Goal: Share content: Share content

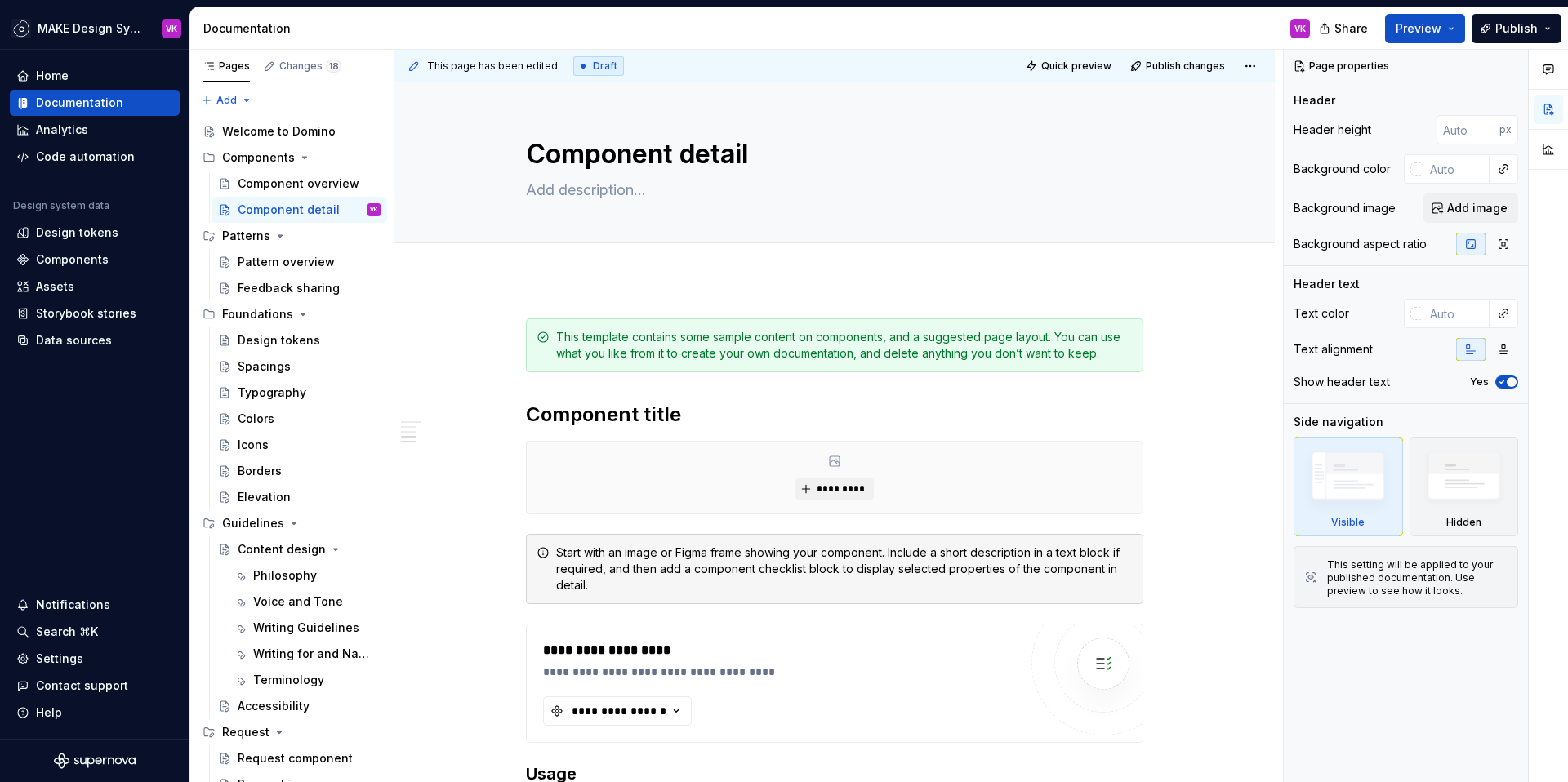
scroll to position [948, 0]
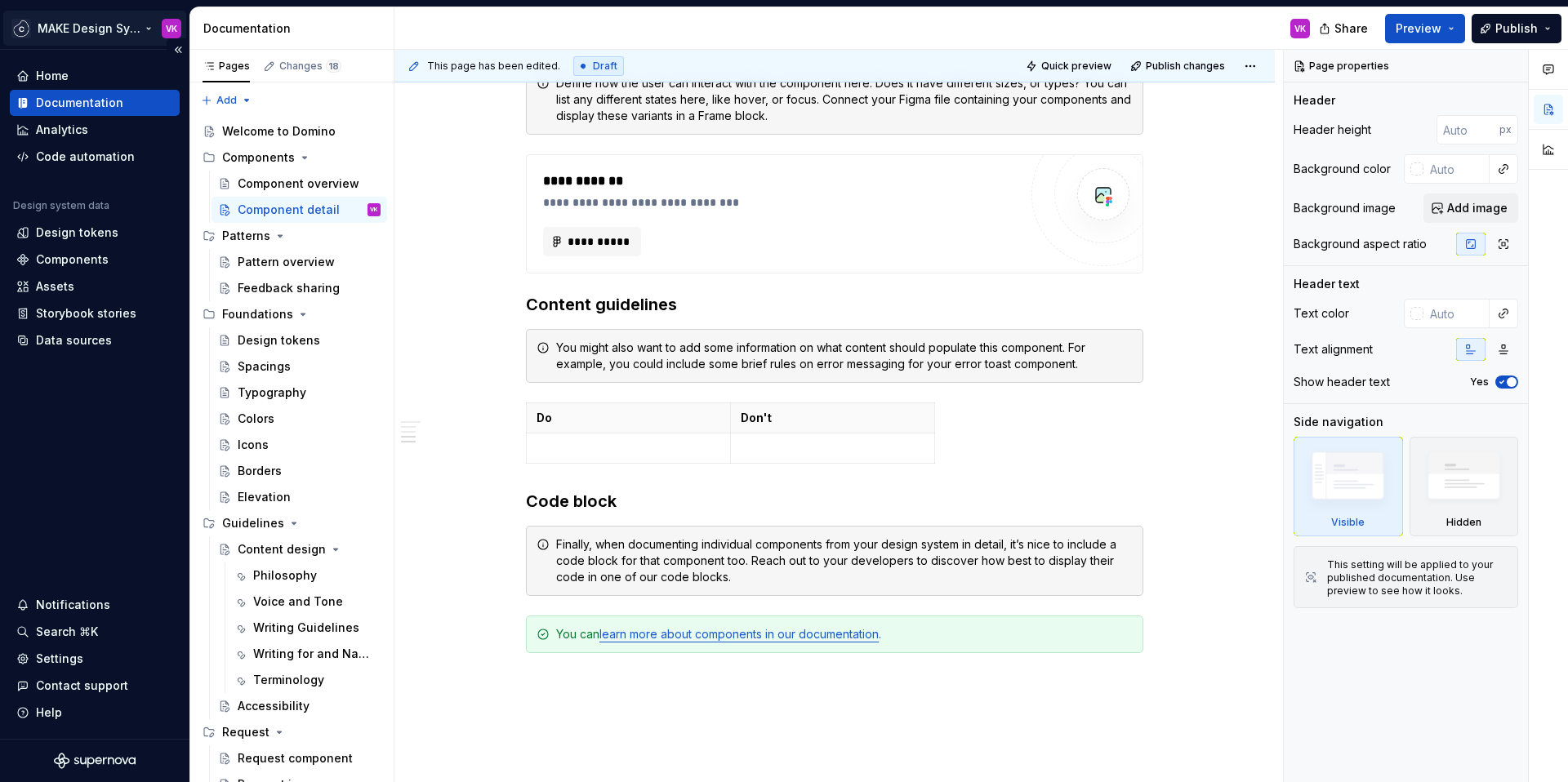
click at [121, 34] on html "MAKE Design System VK Home Documentation Analytics Code automation Design syste…" at bounding box center [784, 391] width 1568 height 782
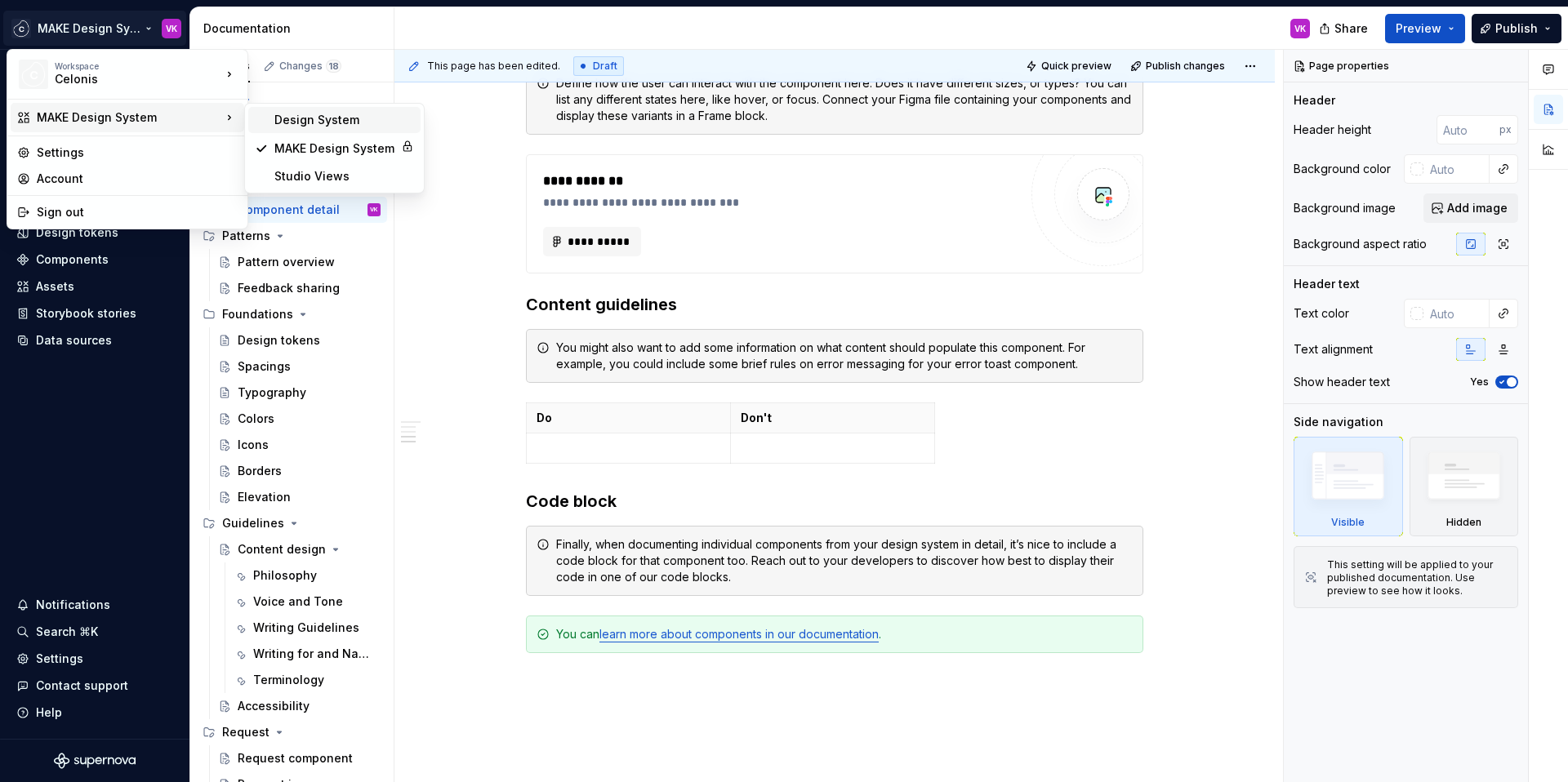
click at [277, 123] on div "Design System" at bounding box center [345, 120] width 140 height 16
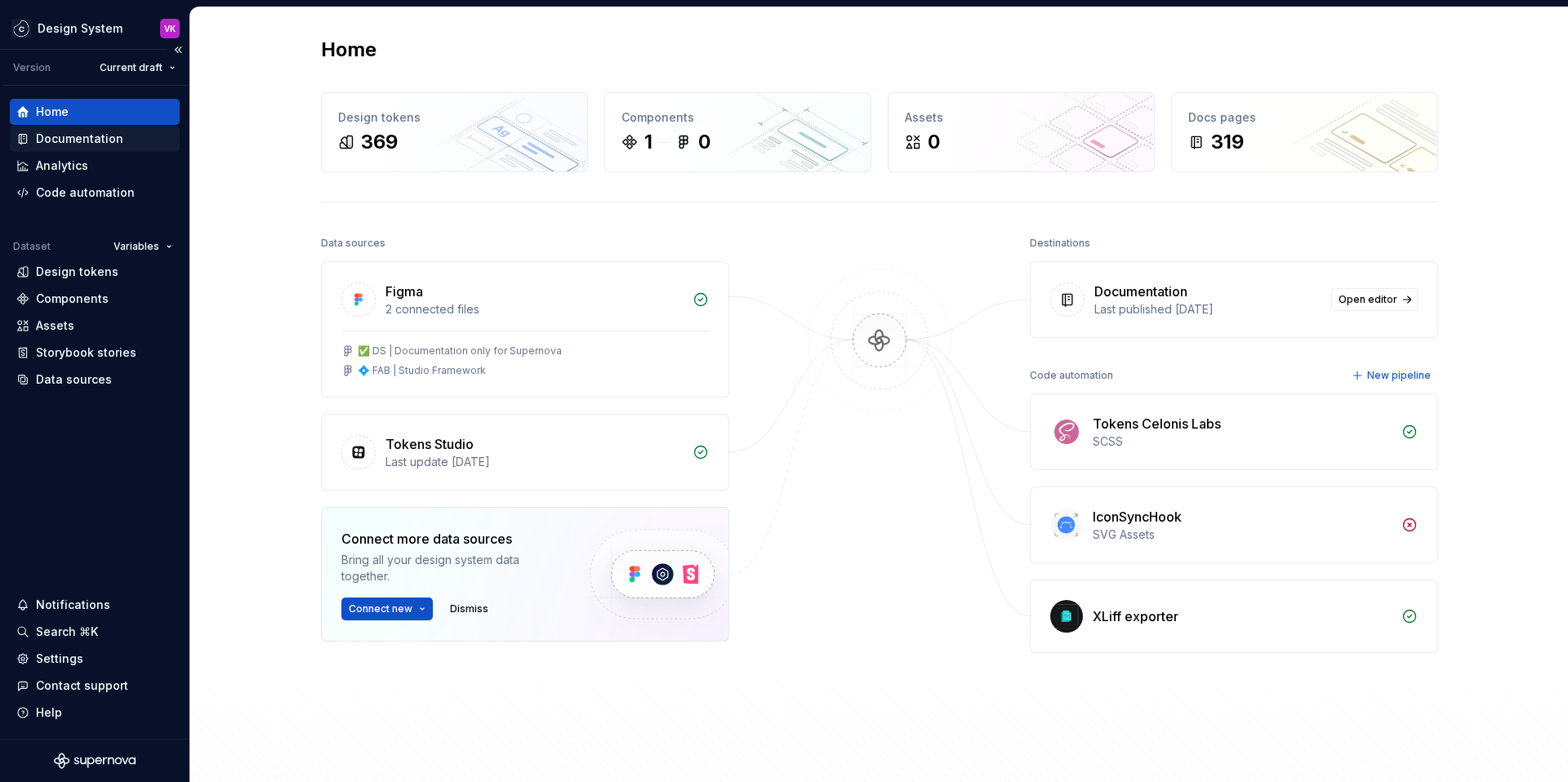
click at [74, 137] on div "Documentation" at bounding box center [80, 139] width 88 height 16
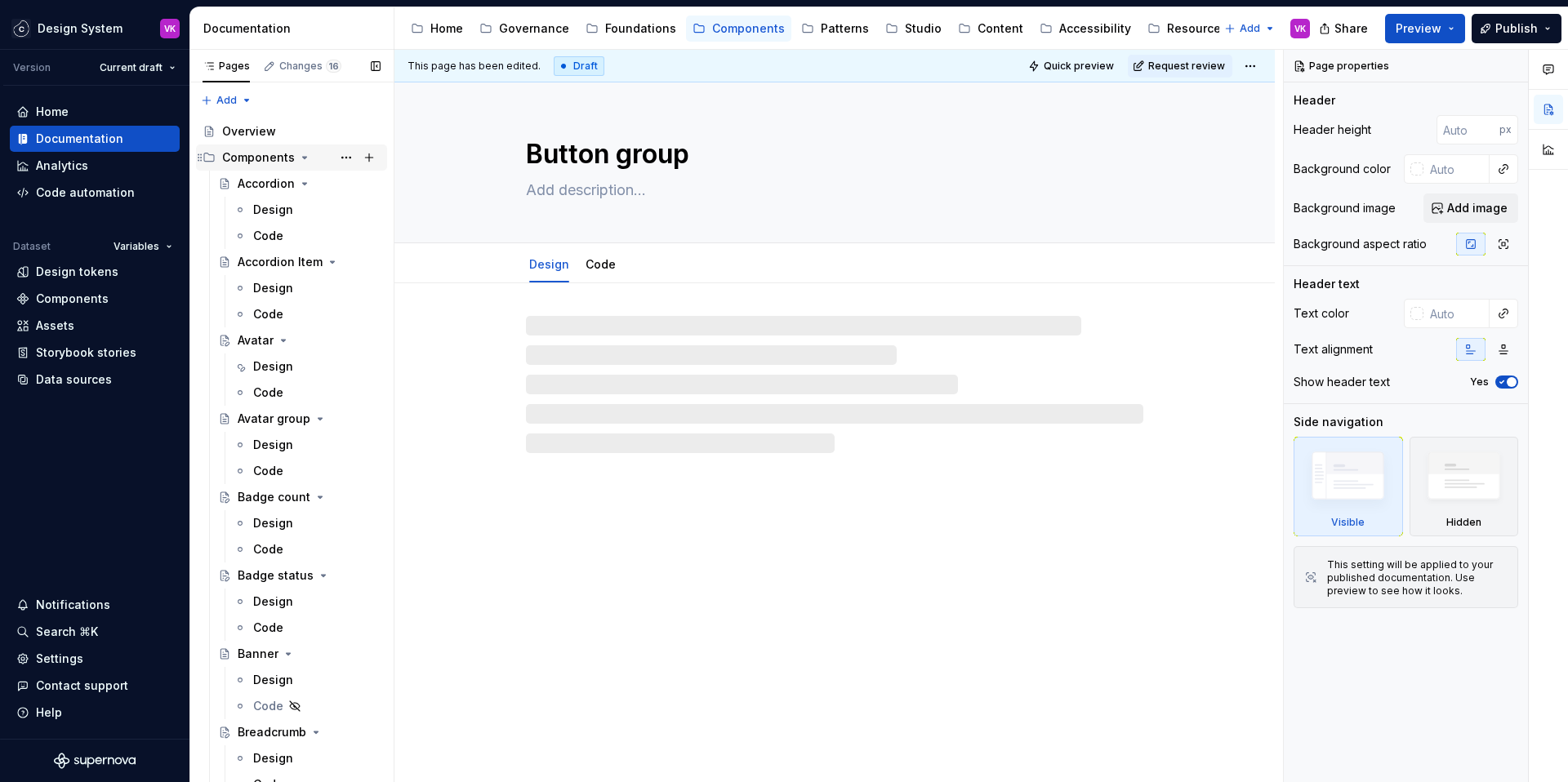
click at [272, 154] on div "Components" at bounding box center [258, 158] width 73 height 16
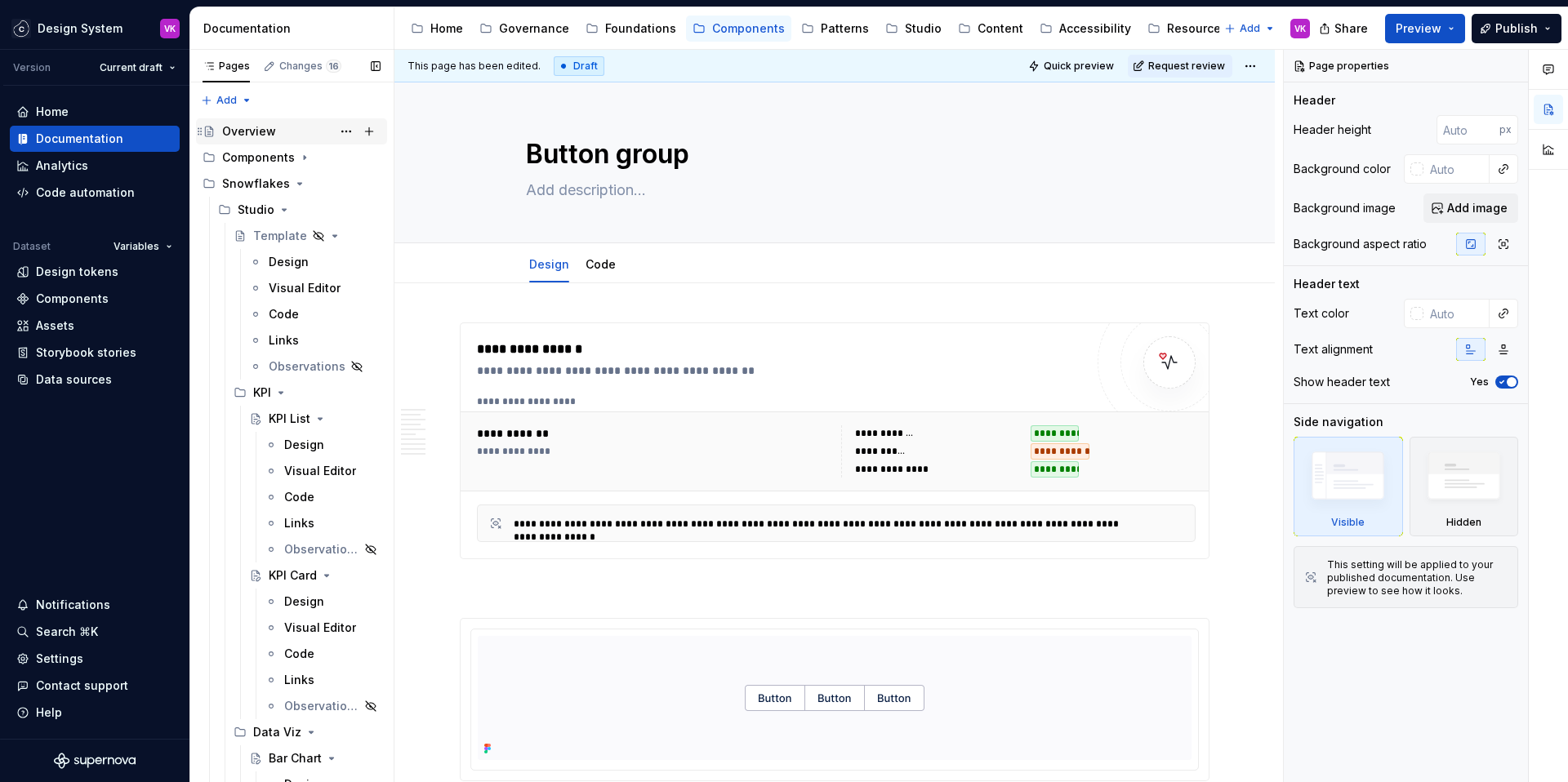
click at [260, 131] on div "Overview" at bounding box center [249, 131] width 54 height 16
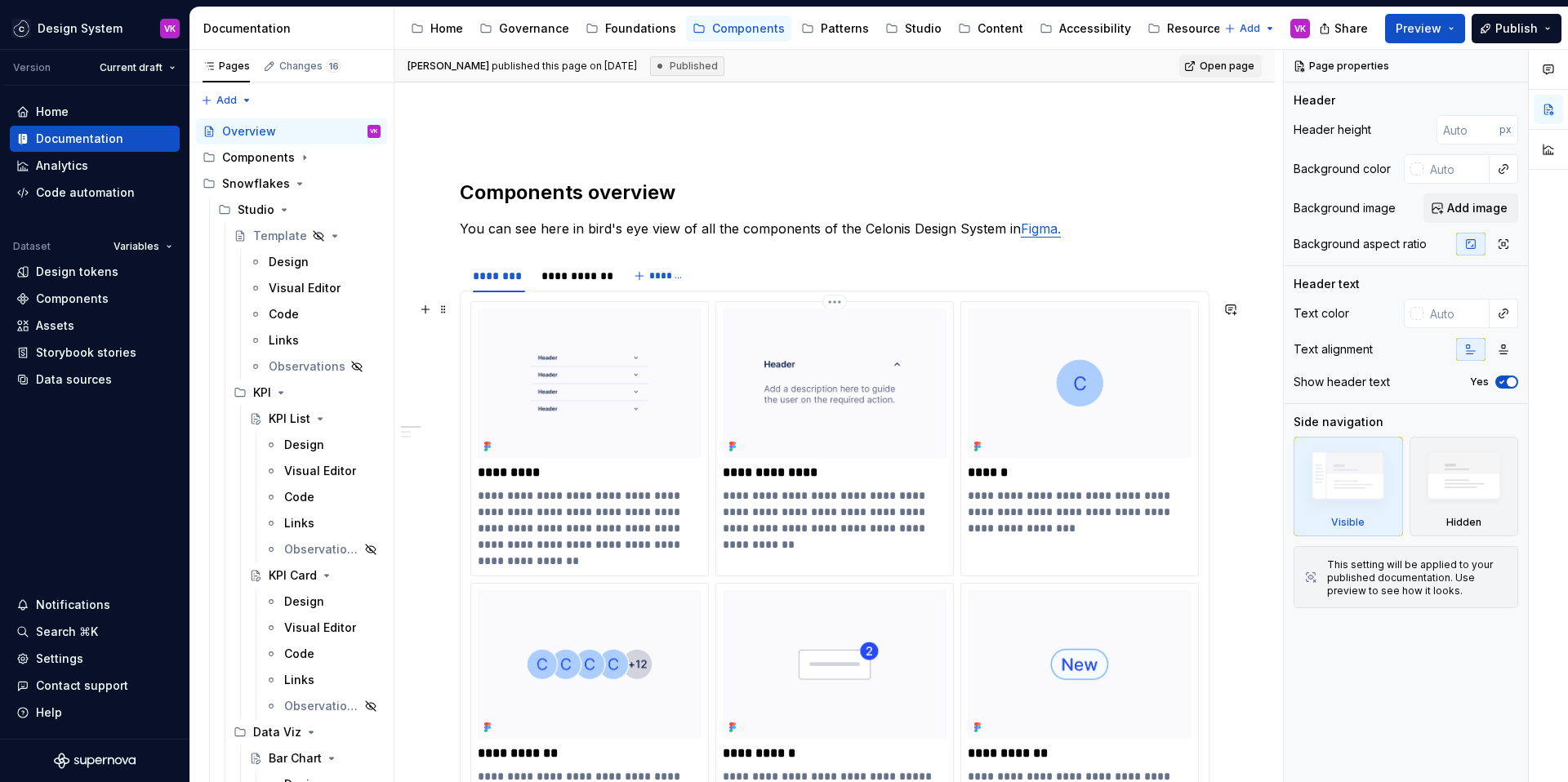
scroll to position [401, 0]
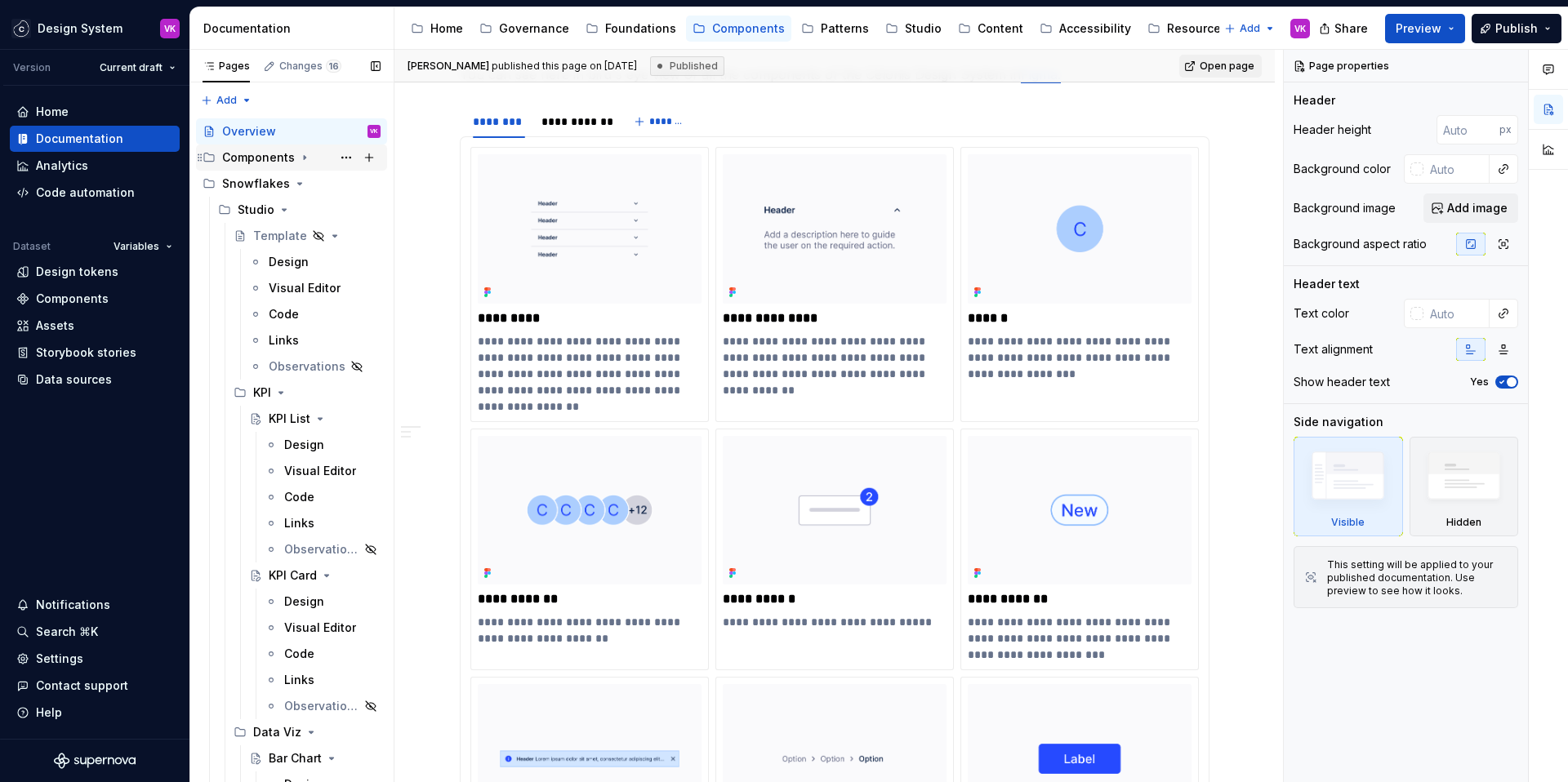
click at [273, 158] on div "Components" at bounding box center [258, 158] width 73 height 16
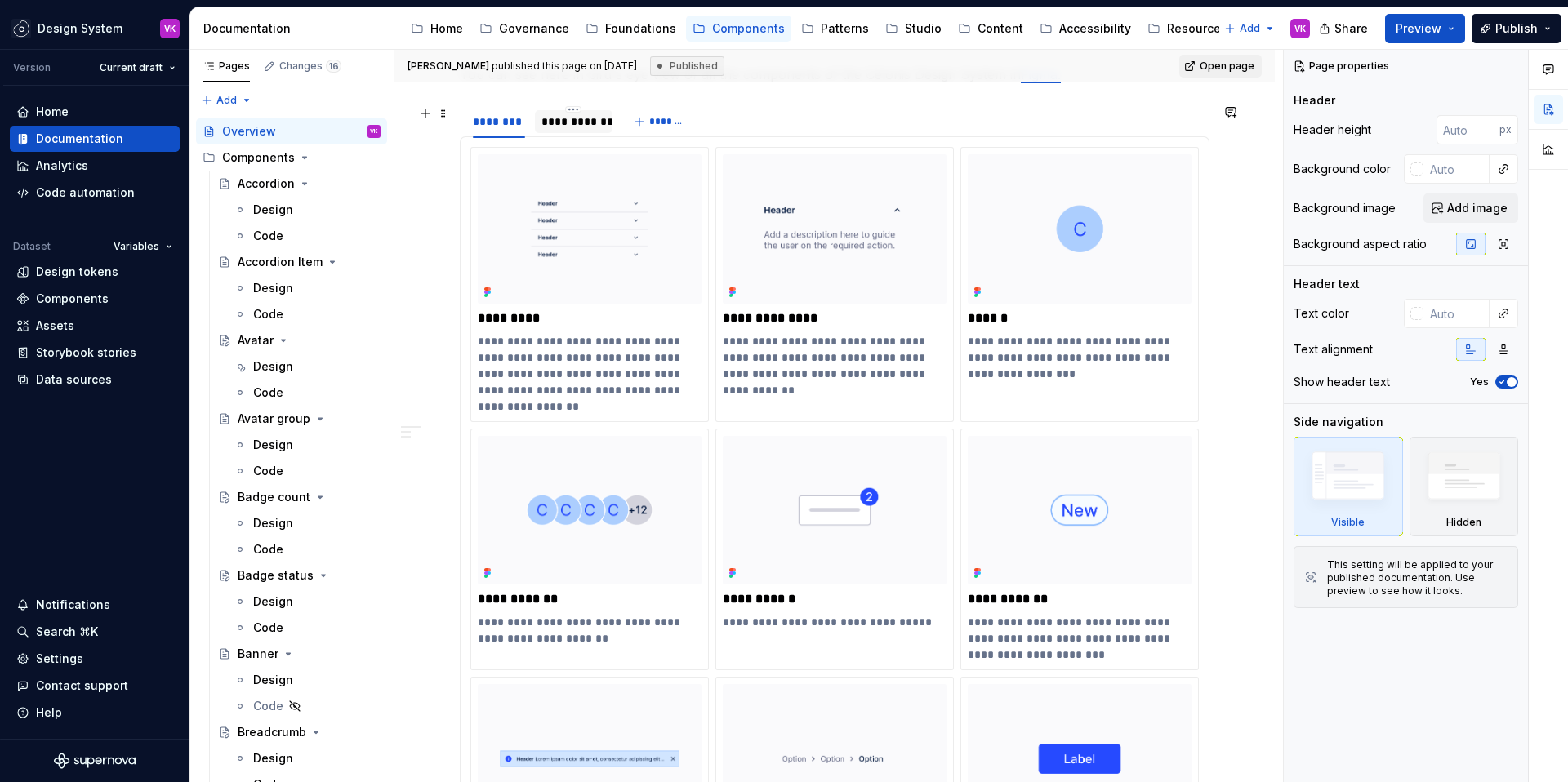
click at [563, 114] on div "**********" at bounding box center [573, 122] width 65 height 16
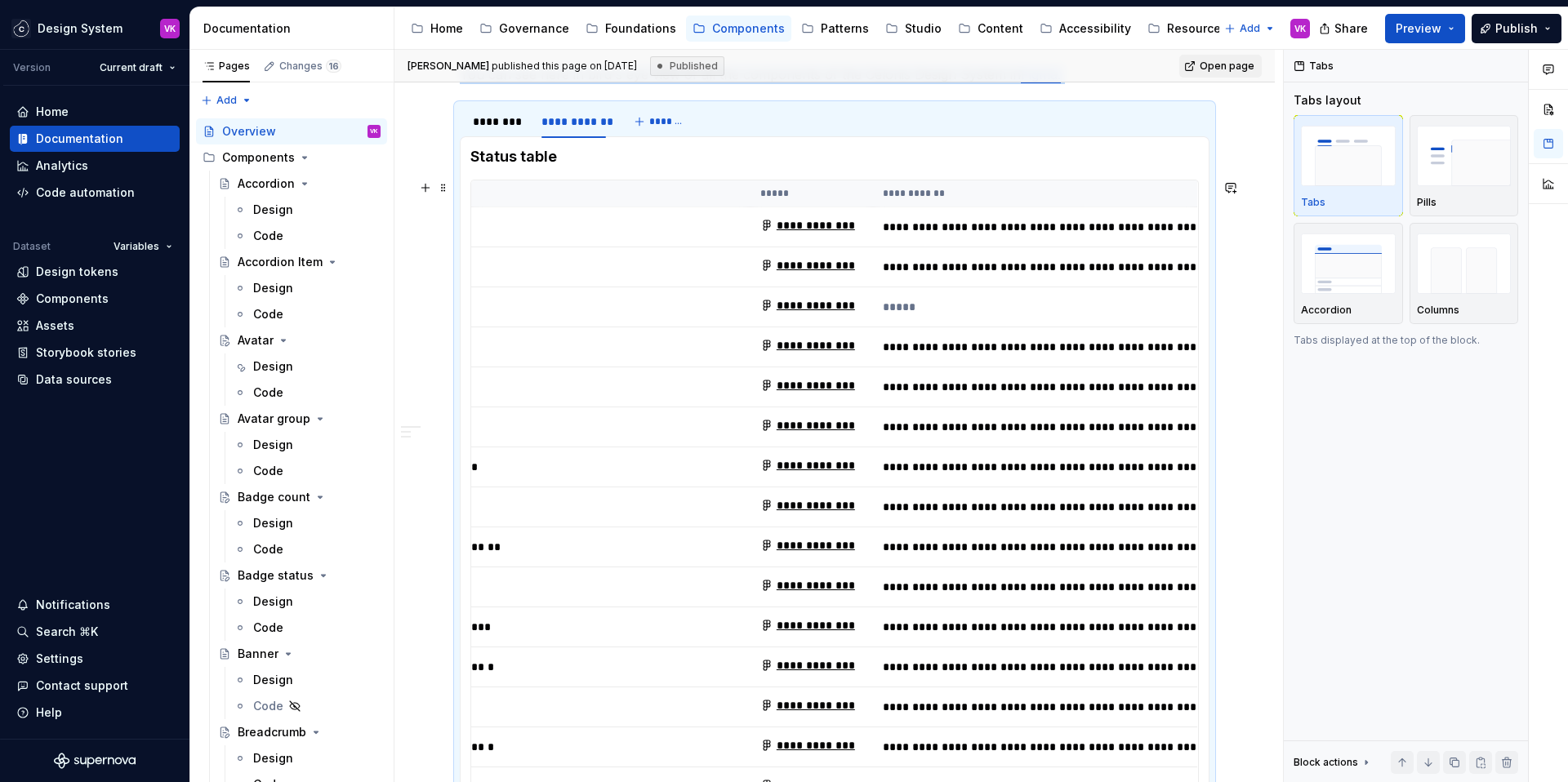
scroll to position [0, 0]
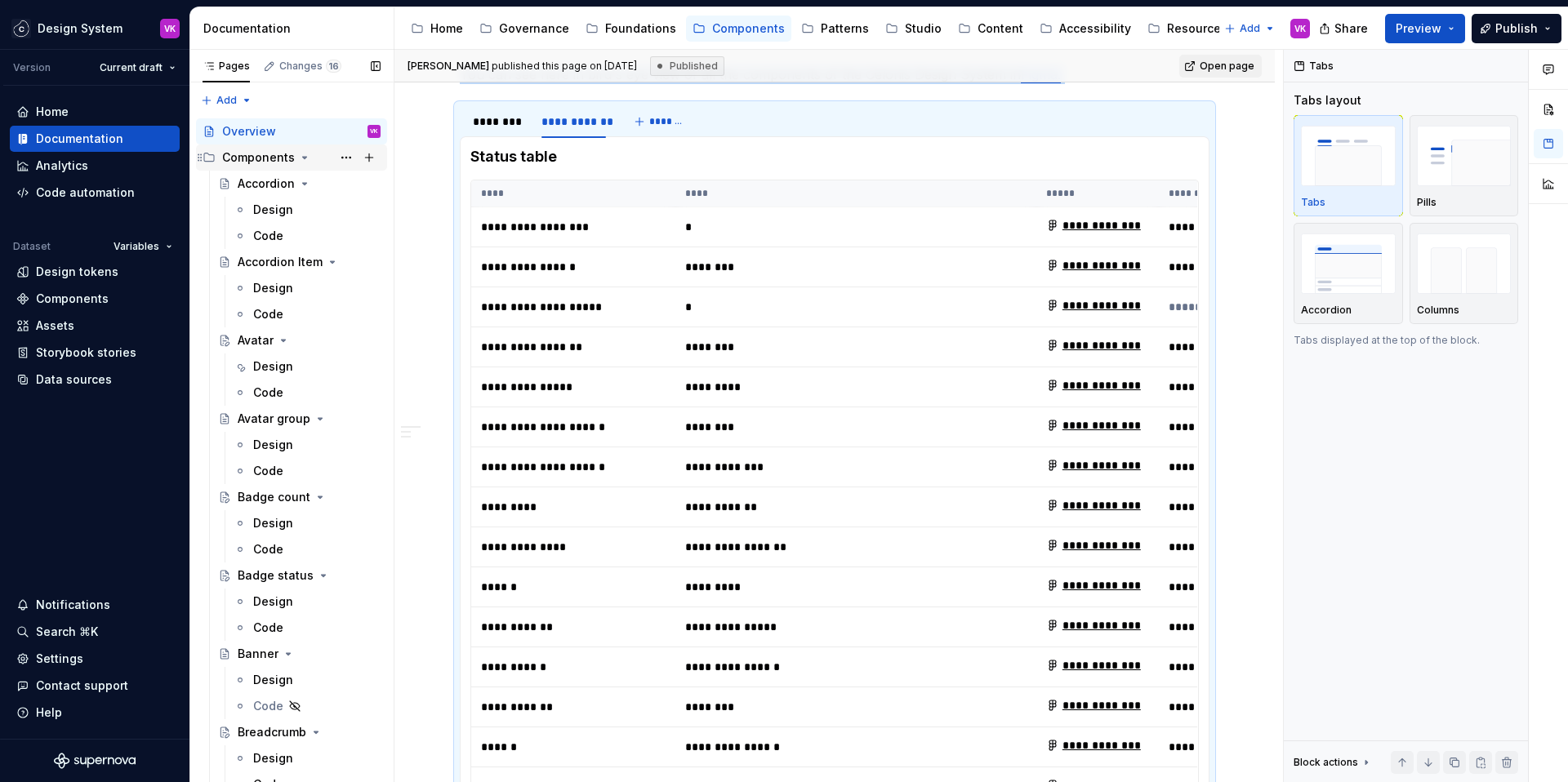
click at [270, 164] on div "Components" at bounding box center [258, 158] width 73 height 16
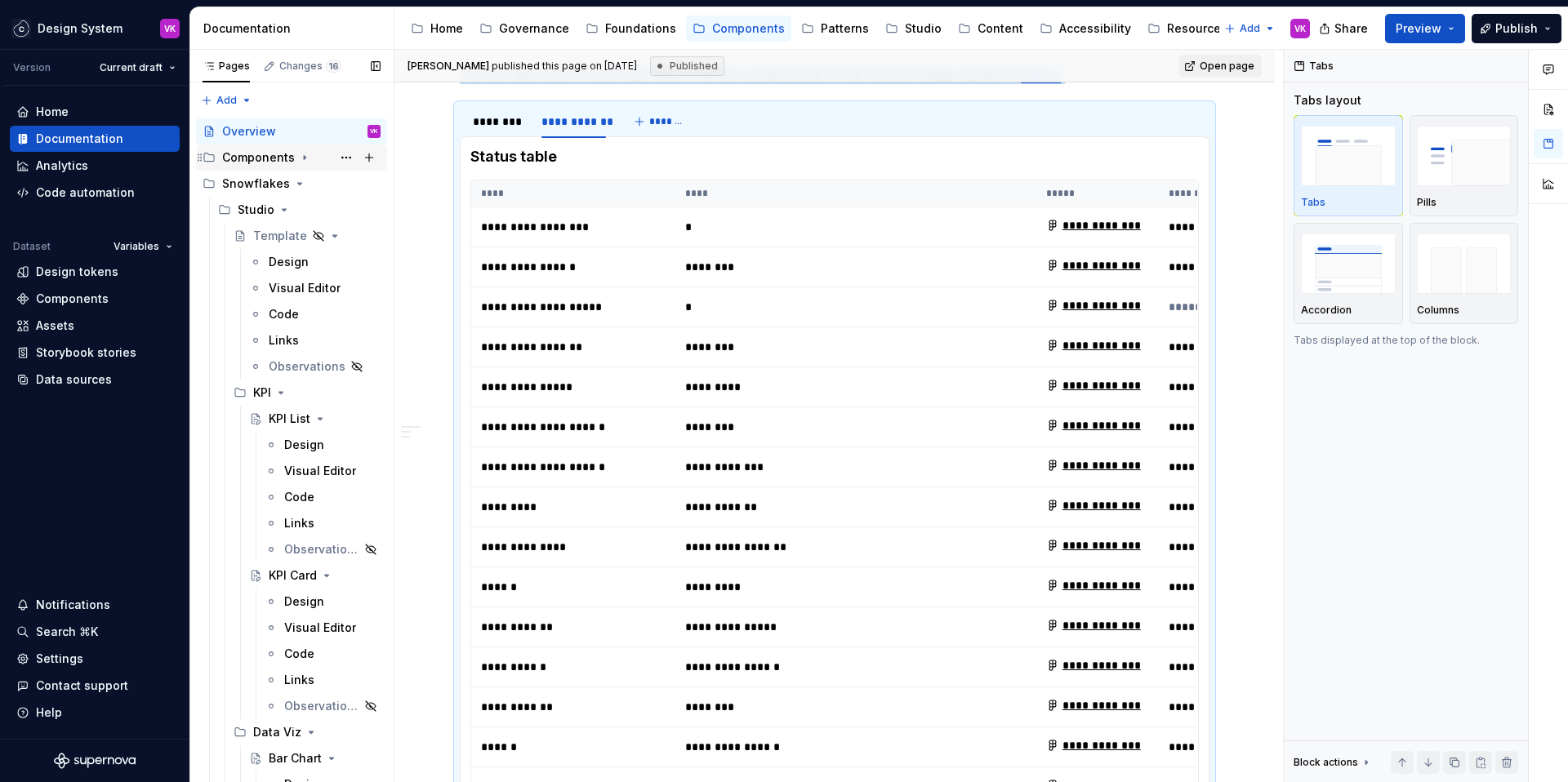
click at [248, 151] on div "Components" at bounding box center [258, 158] width 73 height 16
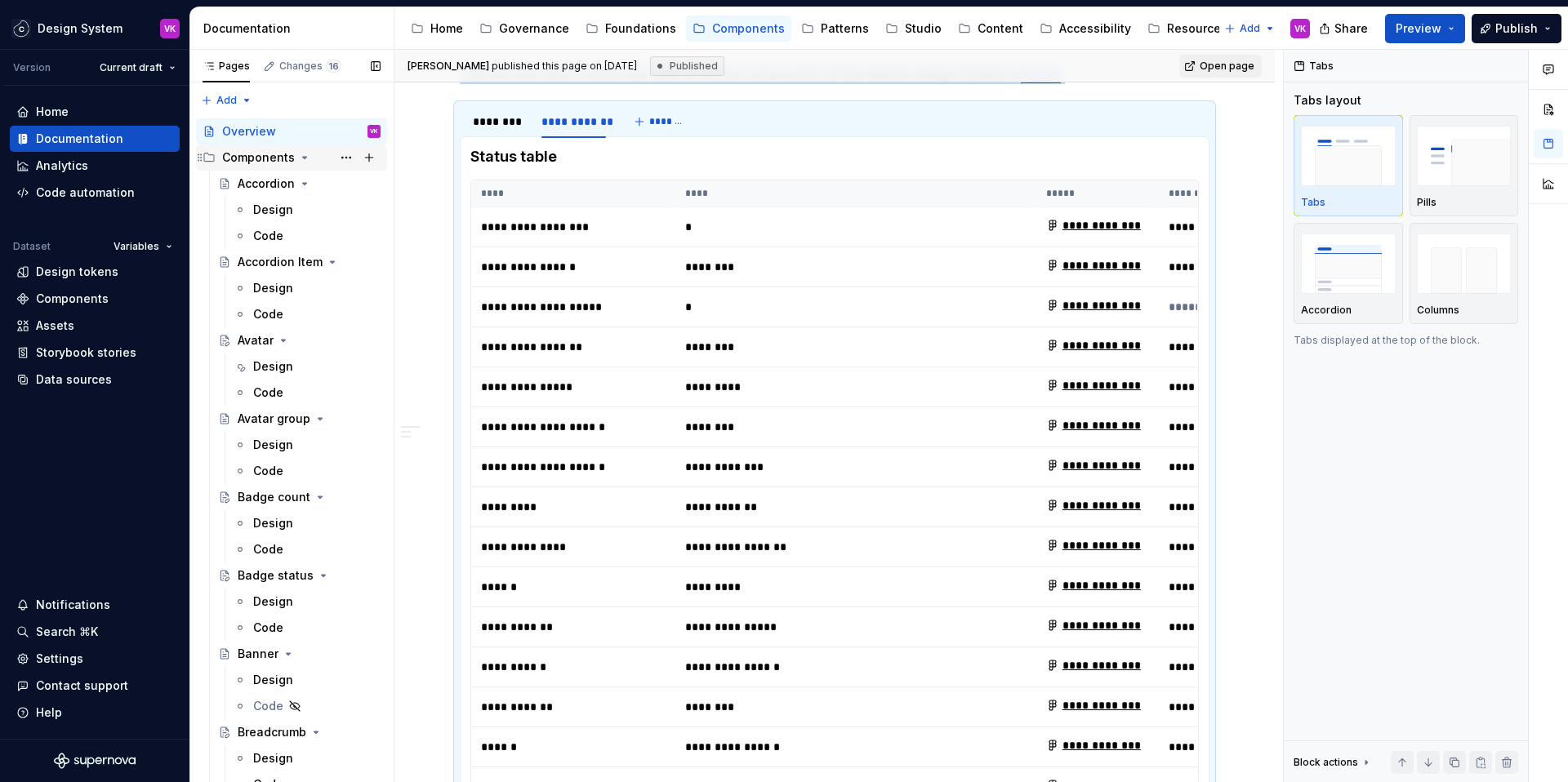
click at [269, 158] on div "Components" at bounding box center [258, 158] width 73 height 16
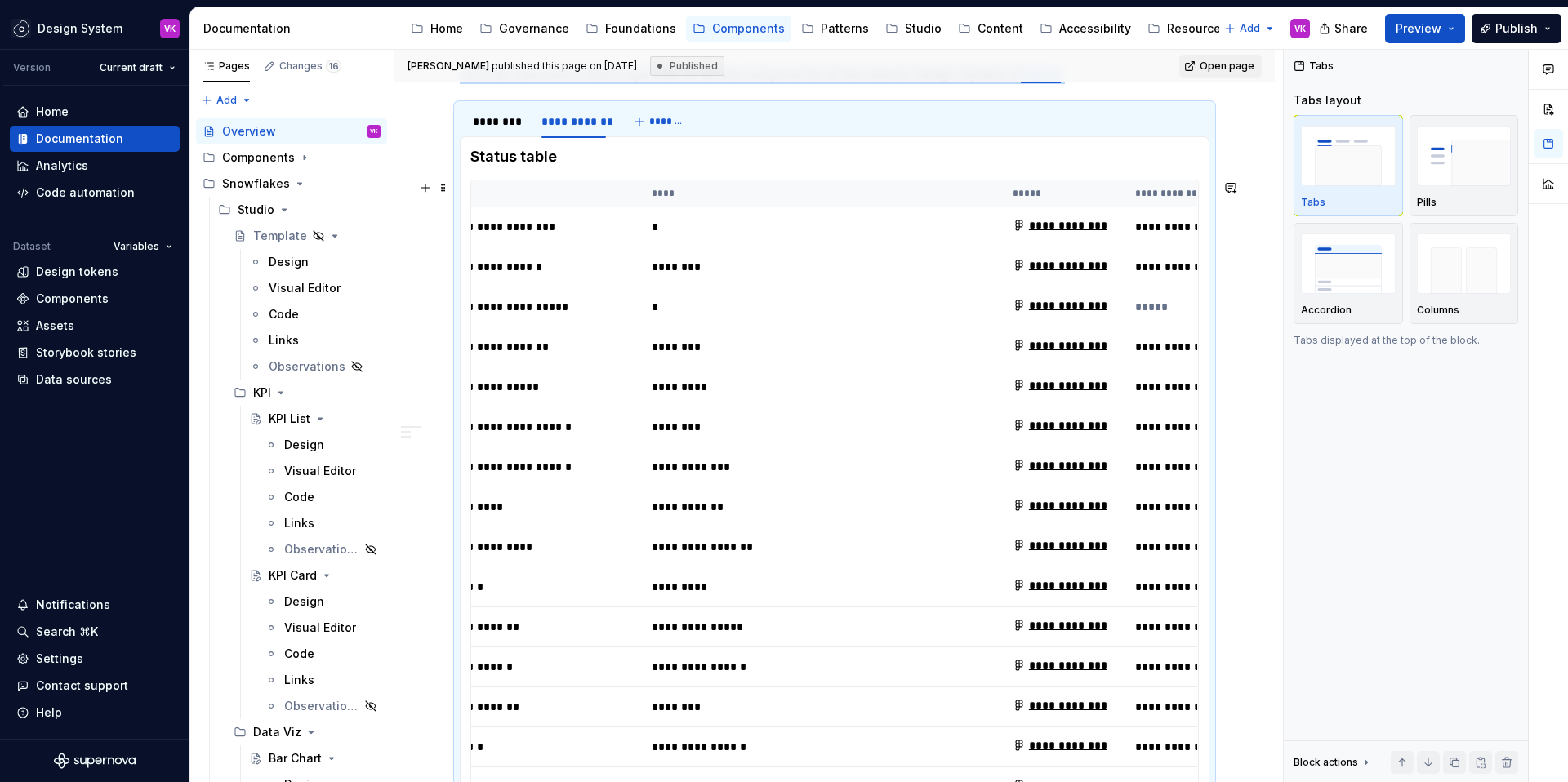
scroll to position [0, 40]
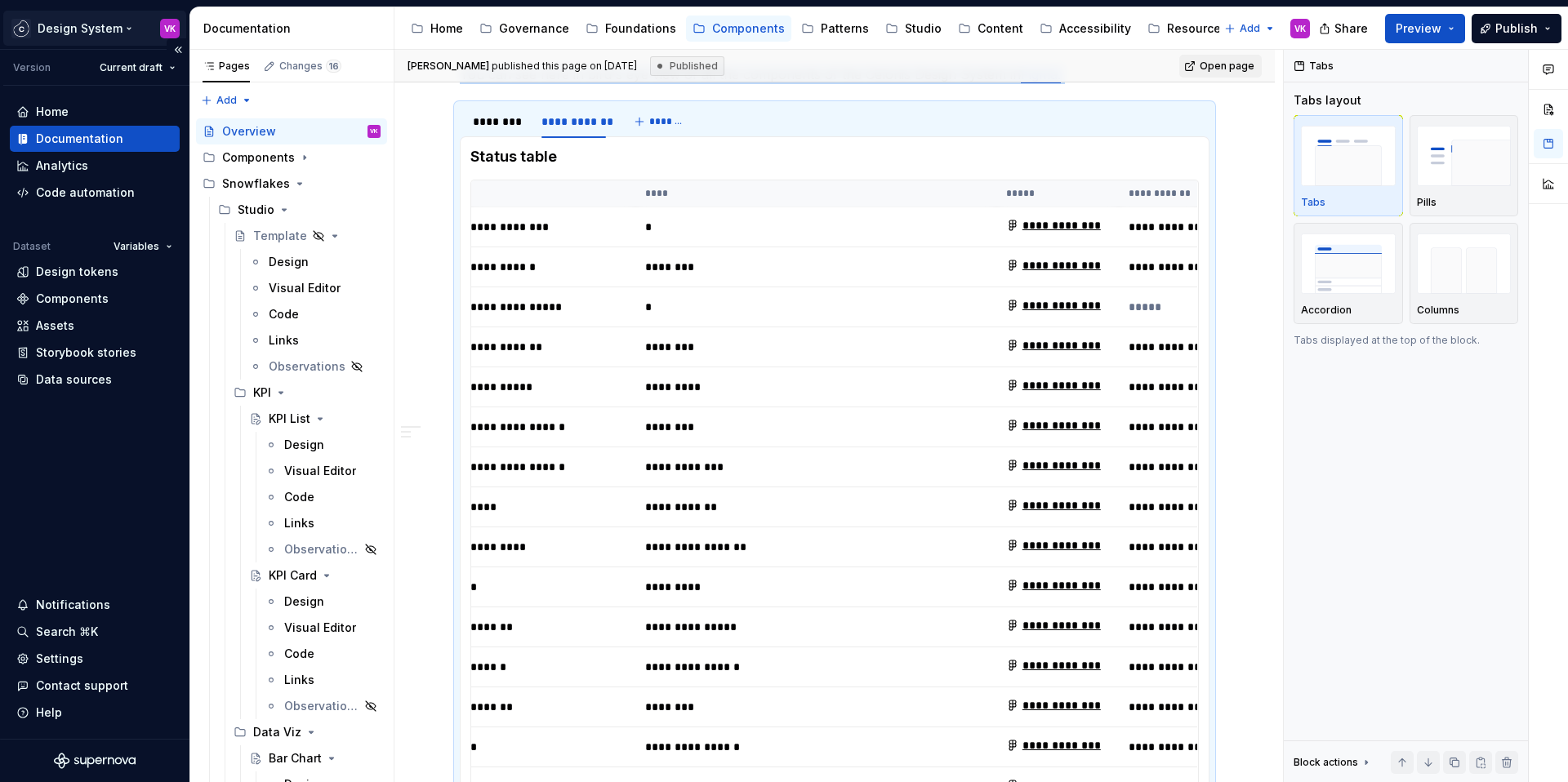
click at [88, 18] on html "Design System VK Version Current draft Home Documentation Analytics Code automa…" at bounding box center [784, 391] width 1568 height 782
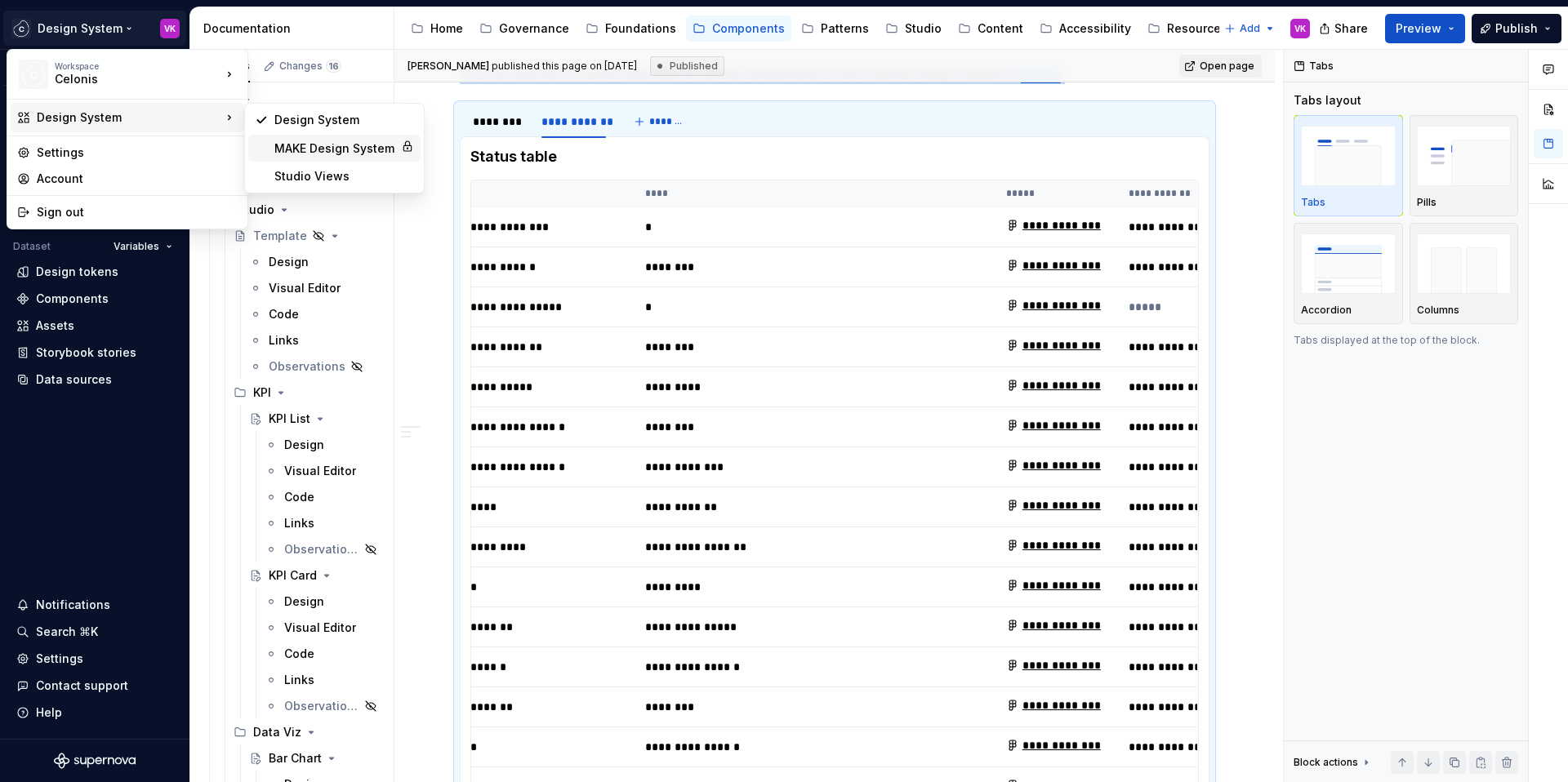
click at [290, 152] on div "MAKE Design System" at bounding box center [335, 149] width 120 height 16
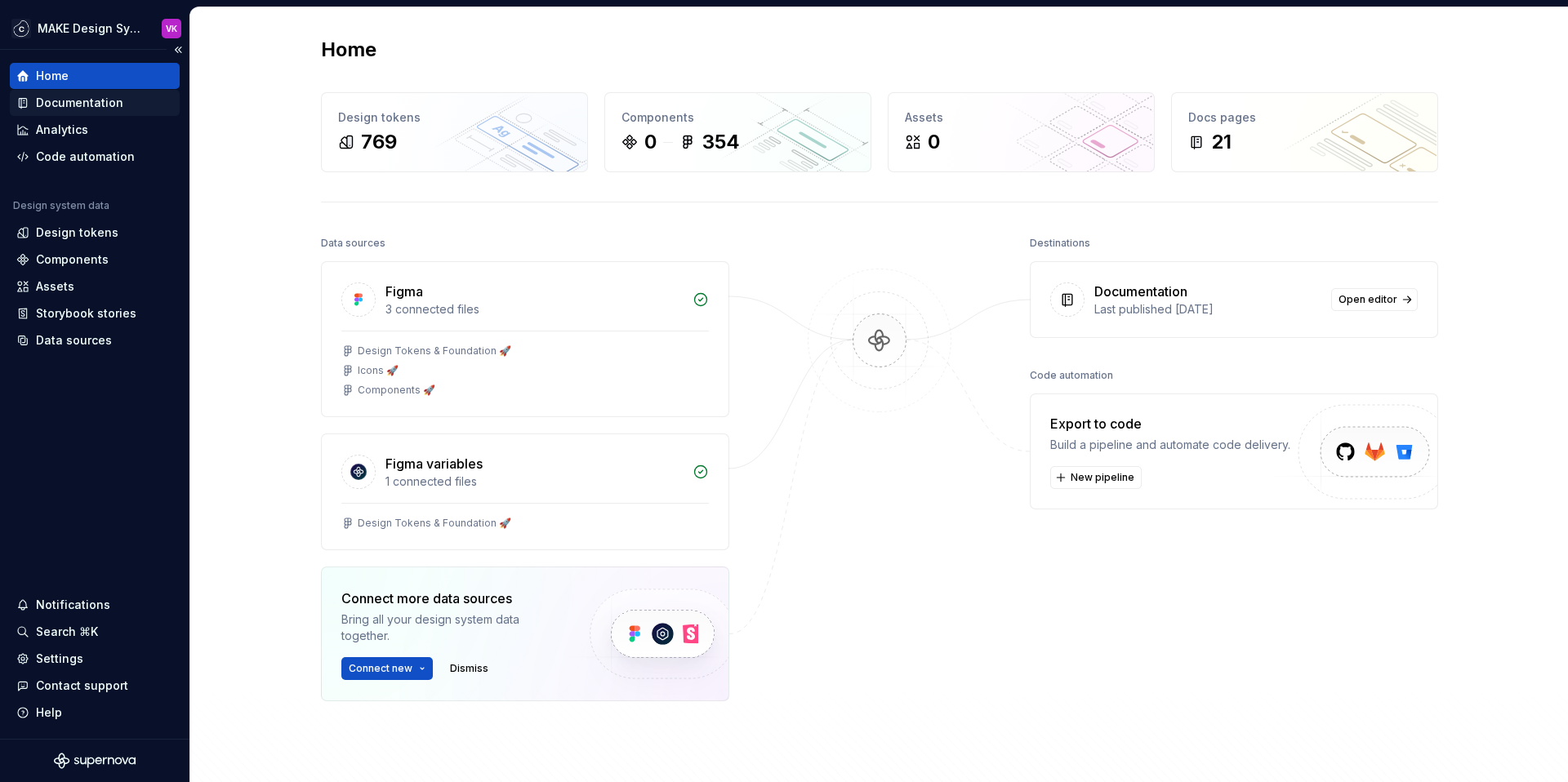
click at [59, 100] on div "Documentation" at bounding box center [80, 103] width 88 height 16
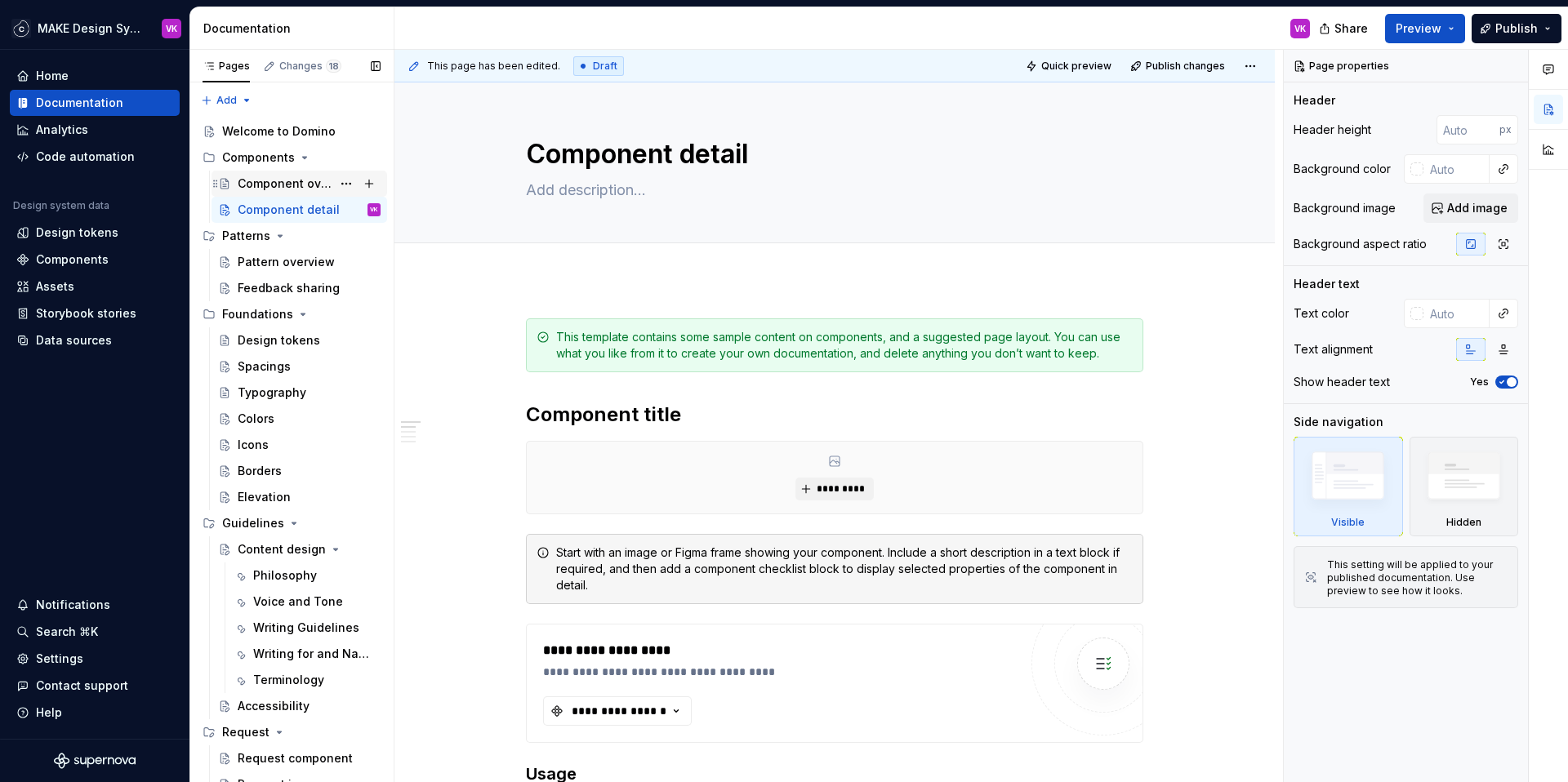
click at [275, 185] on div "Component overview" at bounding box center [285, 184] width 94 height 16
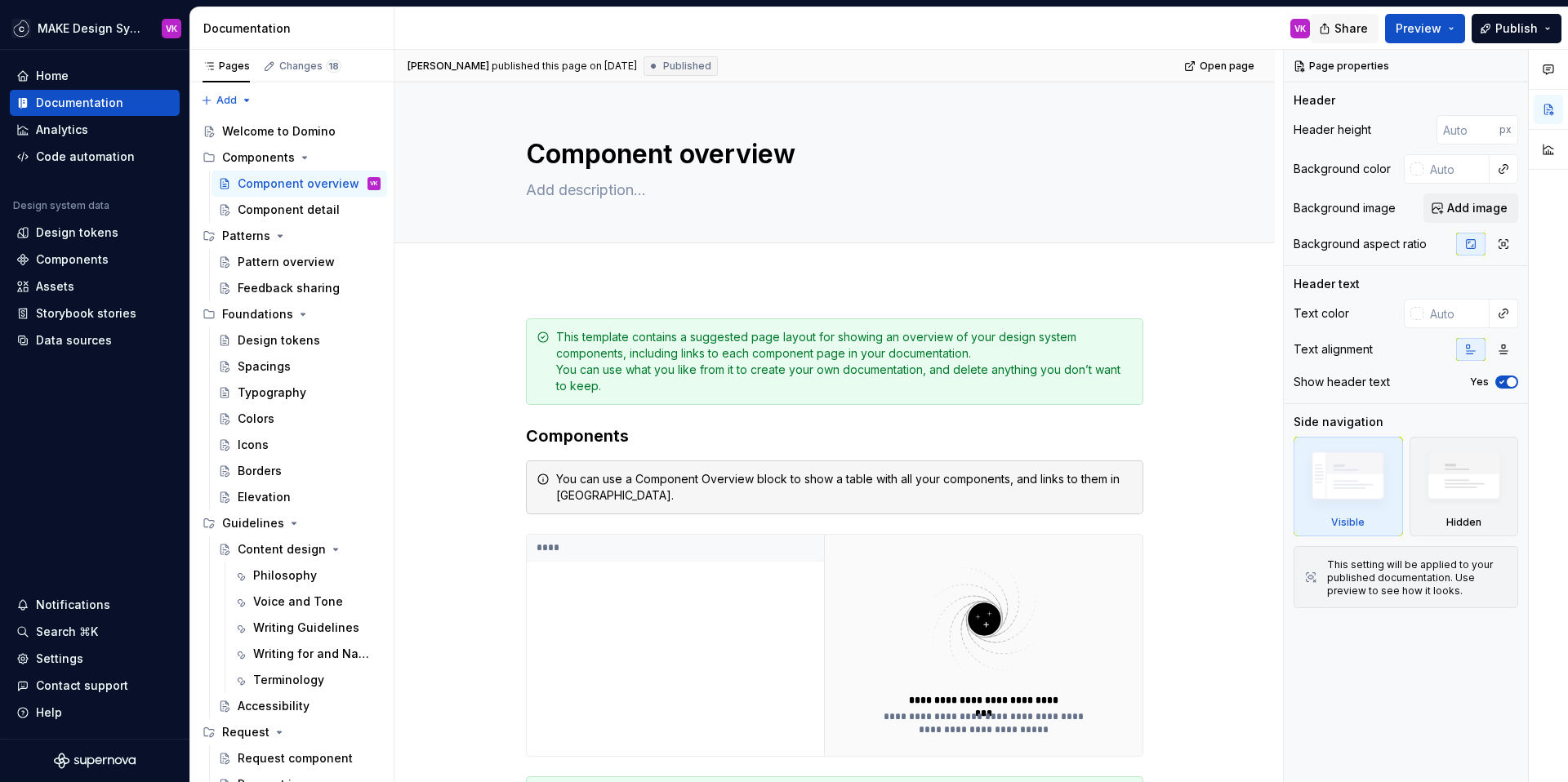
click at [1347, 29] on span "Share" at bounding box center [1351, 28] width 34 height 16
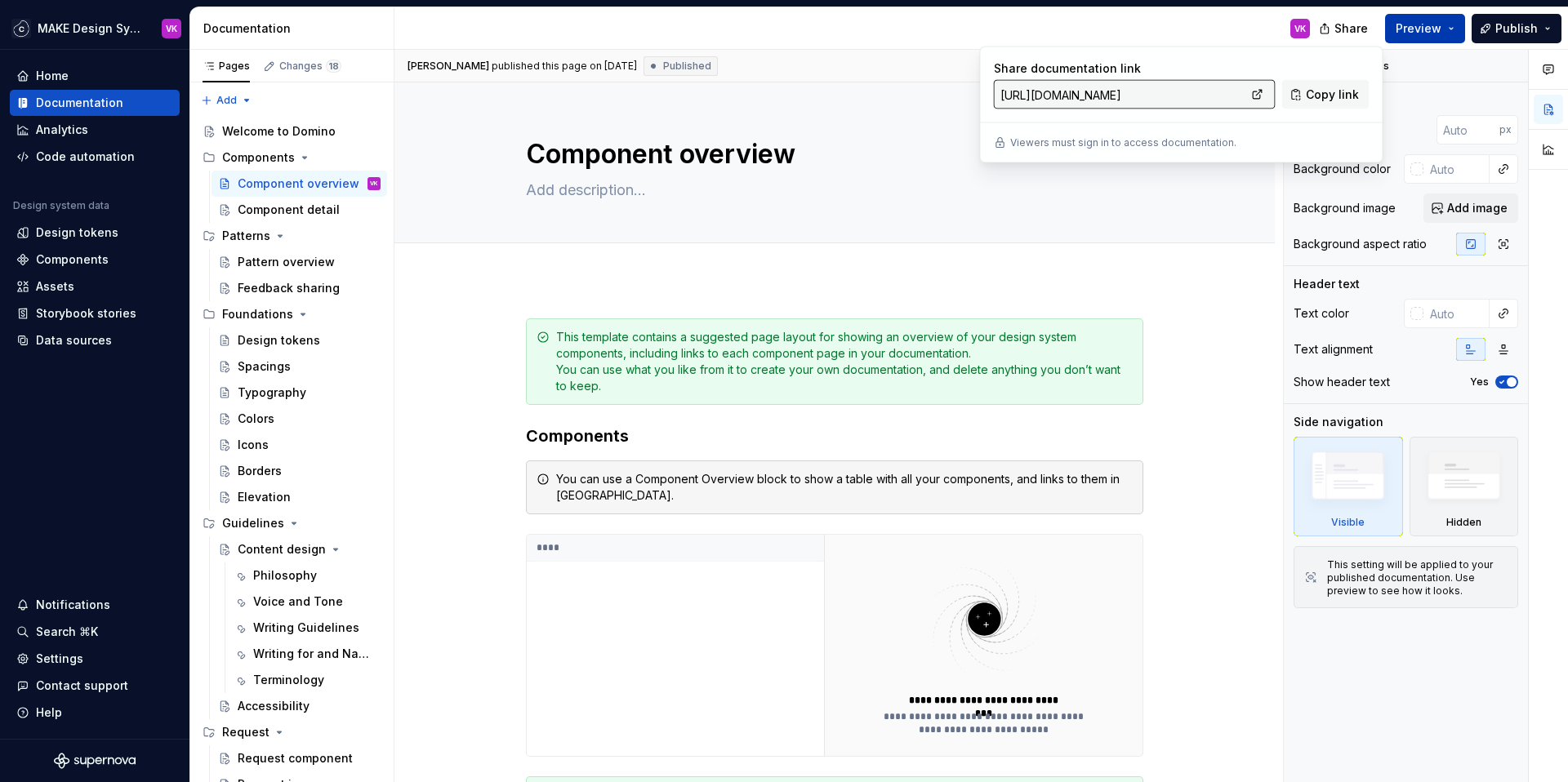
click at [1419, 30] on span "Preview" at bounding box center [1419, 28] width 46 height 16
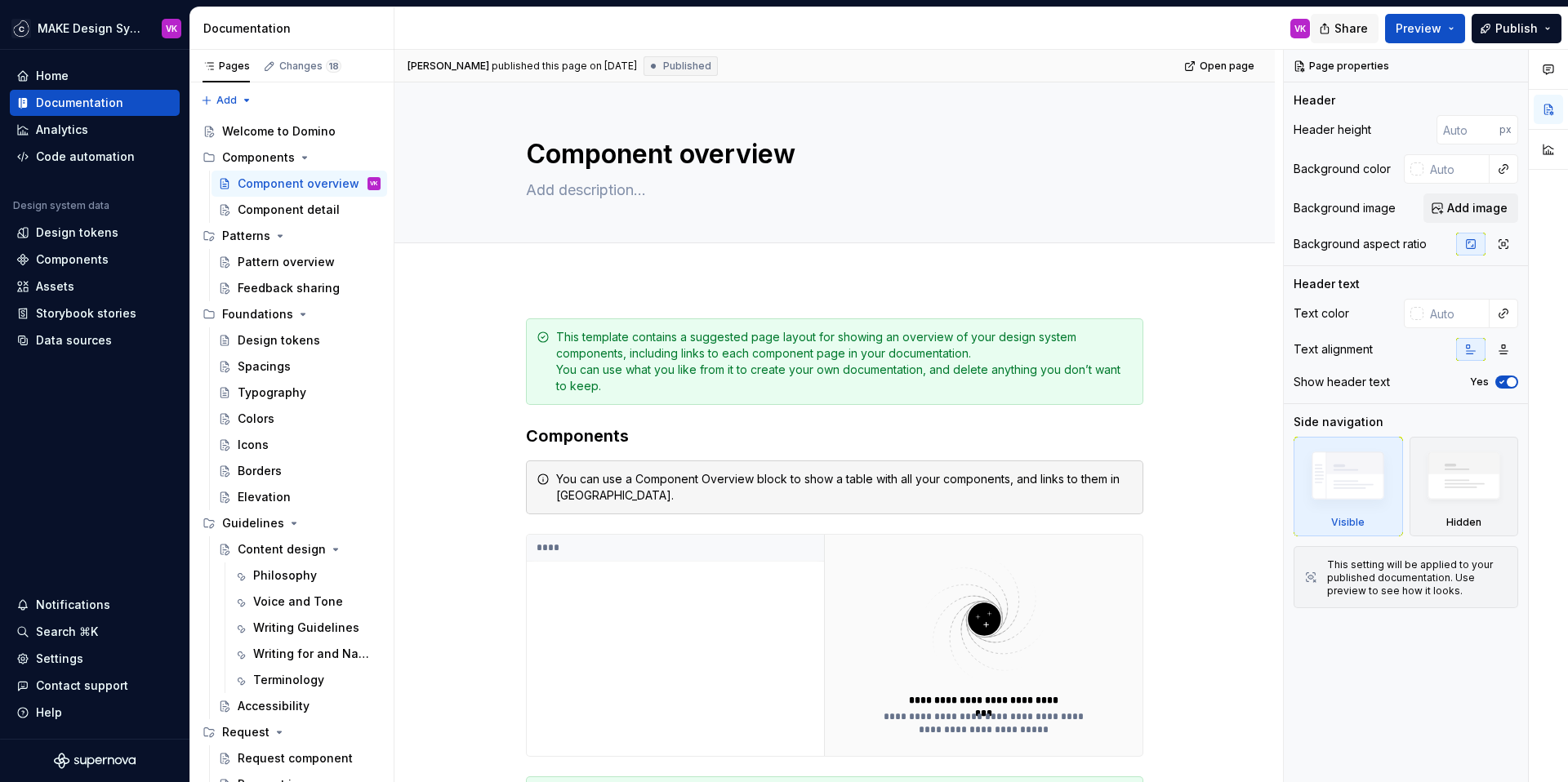
click at [1357, 27] on span "Share" at bounding box center [1351, 28] width 34 height 16
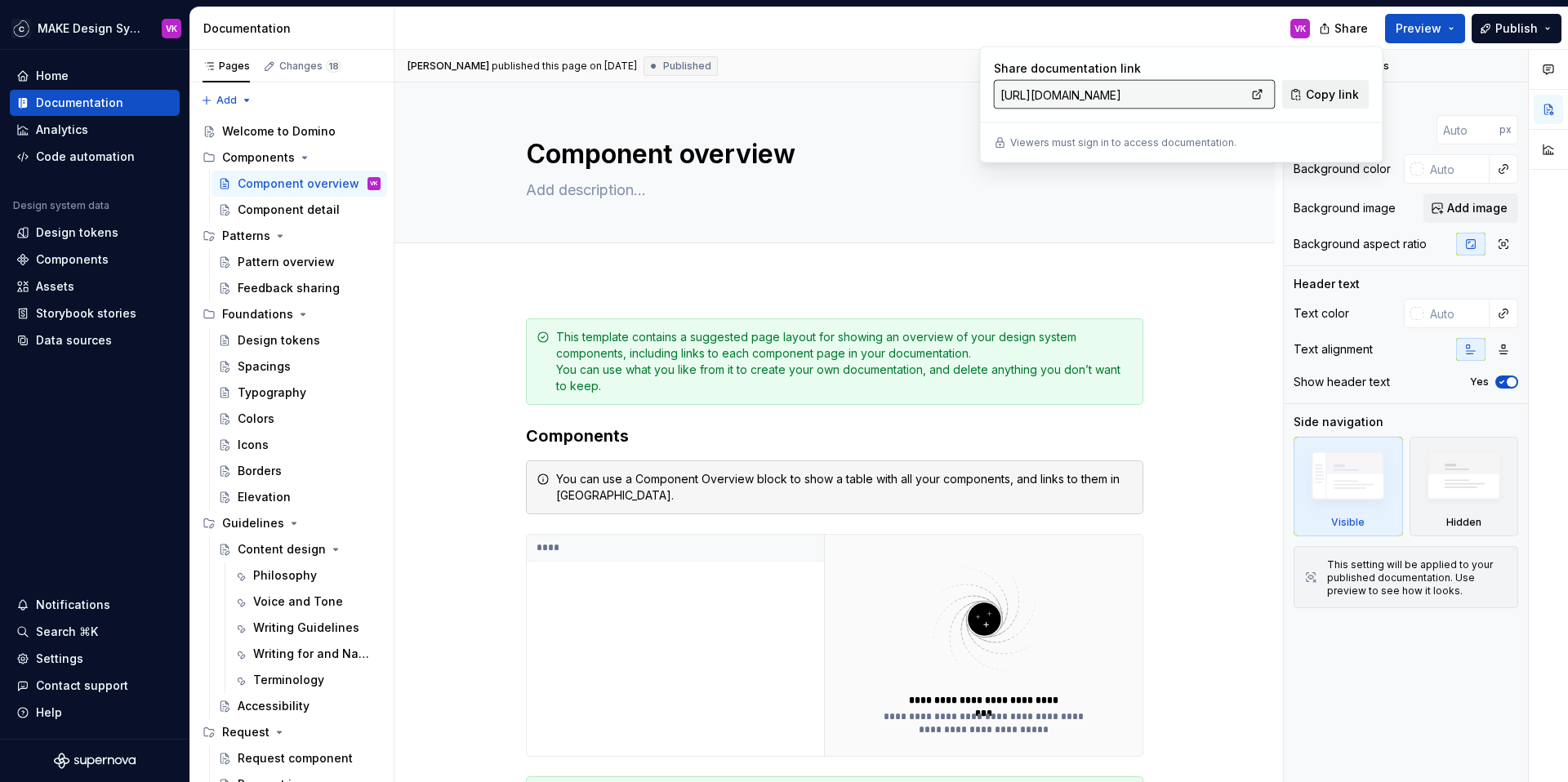
click at [1314, 90] on span "Copy link" at bounding box center [1332, 95] width 53 height 16
type textarea "*"
